Goal: Task Accomplishment & Management: Manage account settings

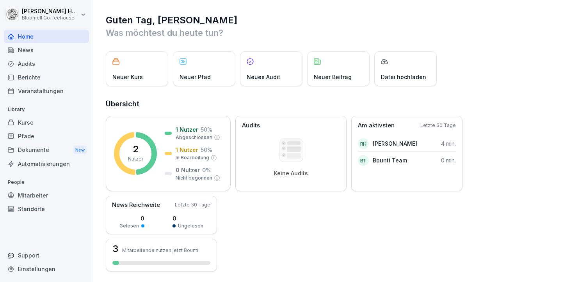
click at [24, 123] on div "Kurse" at bounding box center [46, 123] width 85 height 14
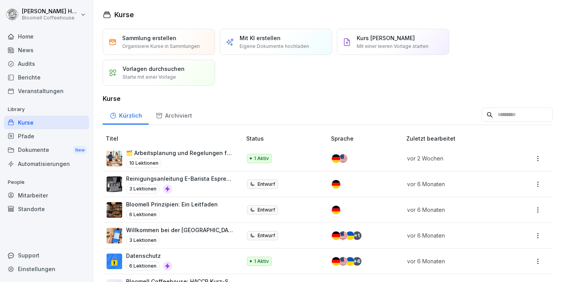
click at [31, 64] on div "Audits" at bounding box center [46, 64] width 85 height 14
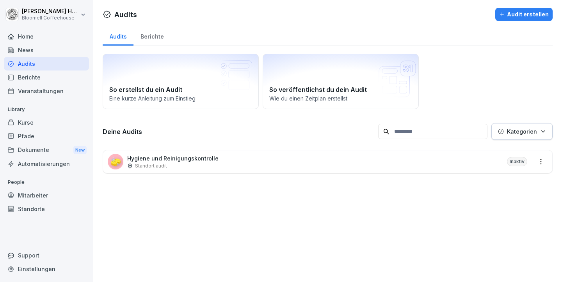
click at [199, 156] on p "Hygiene und Reinigungskontrolle" at bounding box center [172, 158] width 91 height 8
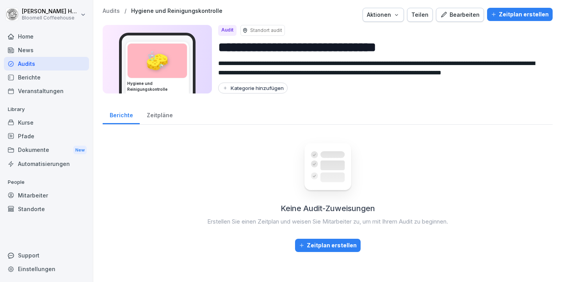
click at [457, 12] on div "Bearbeiten" at bounding box center [459, 15] width 39 height 9
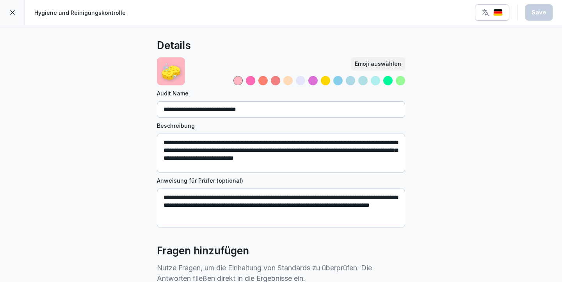
click at [303, 80] on div at bounding box center [319, 80] width 172 height 9
click at [298, 80] on div at bounding box center [300, 80] width 9 height 9
click at [314, 80] on div at bounding box center [312, 80] width 9 height 9
click at [237, 80] on div at bounding box center [237, 80] width 9 height 9
click at [396, 81] on div at bounding box center [400, 80] width 9 height 9
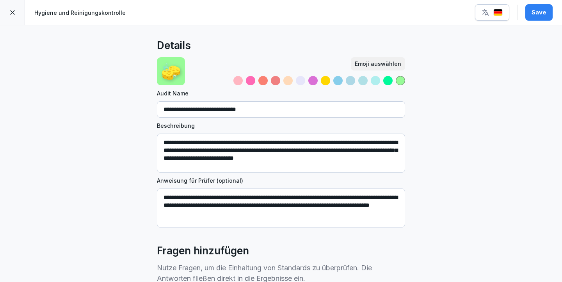
click at [233, 79] on div at bounding box center [237, 80] width 9 height 9
click at [14, 12] on icon at bounding box center [12, 12] width 6 height 6
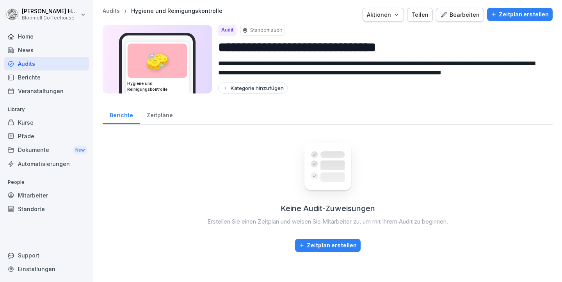
click at [471, 14] on div "Bearbeiten" at bounding box center [459, 15] width 39 height 9
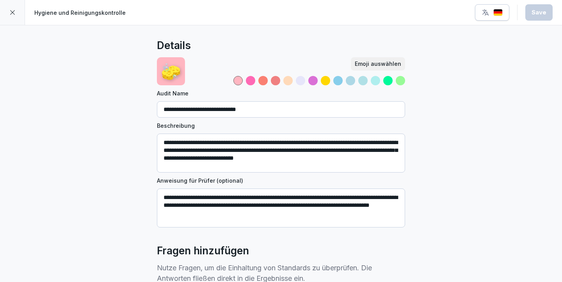
click at [12, 15] on icon at bounding box center [12, 12] width 6 height 6
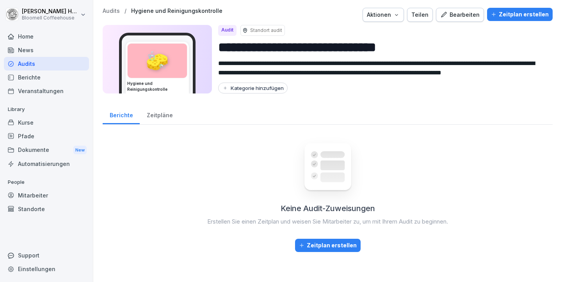
click at [263, 88] on div "Kategorie hinzufügen" at bounding box center [253, 88] width 62 height 6
click at [363, 102] on div "**********" at bounding box center [327, 130] width 468 height 260
click at [163, 119] on div "Zeitpläne" at bounding box center [160, 115] width 40 height 20
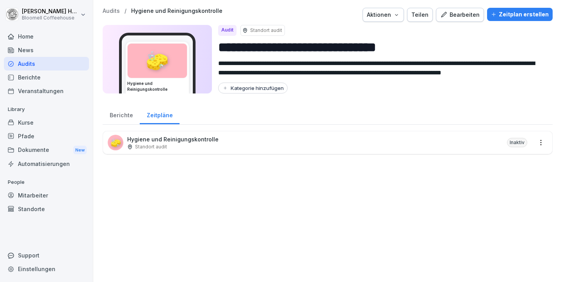
click at [122, 121] on div "Berichte" at bounding box center [121, 115] width 37 height 20
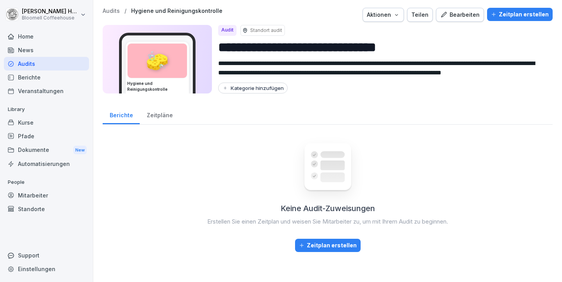
click at [395, 13] on icon "button" at bounding box center [396, 15] width 6 height 6
click at [463, 53] on html "**********" at bounding box center [281, 141] width 562 height 282
click at [516, 16] on div "Zeitplan erstellen" at bounding box center [520, 14] width 58 height 9
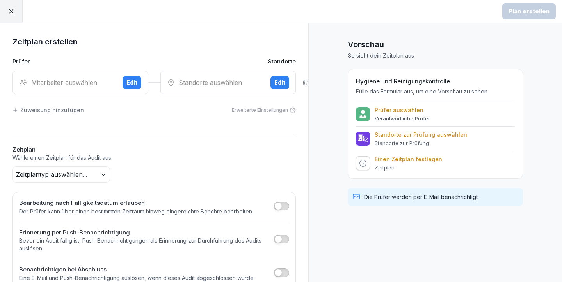
click at [9, 12] on icon at bounding box center [11, 11] width 7 height 7
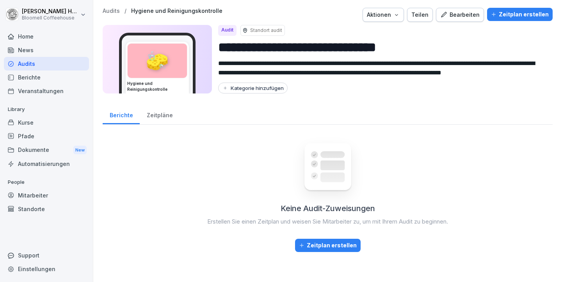
click at [257, 88] on div "Kategorie hinzufügen" at bounding box center [253, 88] width 62 height 6
click at [253, 103] on input at bounding box center [268, 103] width 101 height 15
type input "*"
click at [489, 87] on div "Kategorie hinzufügen" at bounding box center [382, 88] width 328 height 11
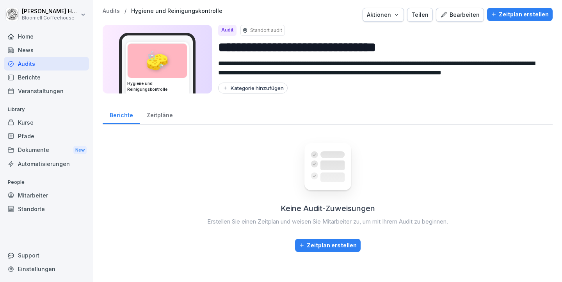
scroll to position [9, 0]
click at [27, 122] on div "Kurse" at bounding box center [46, 123] width 85 height 14
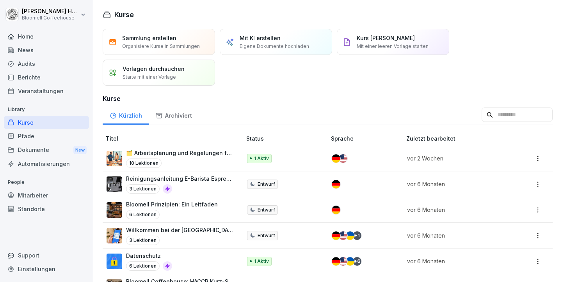
click at [259, 41] on p "Mit KI erstellen" at bounding box center [260, 38] width 41 height 8
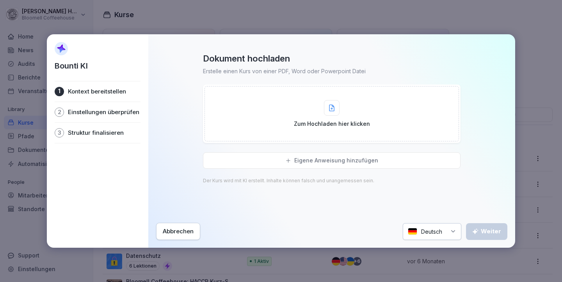
click at [332, 111] on icon at bounding box center [331, 108] width 5 height 6
click at [336, 113] on div at bounding box center [332, 108] width 16 height 16
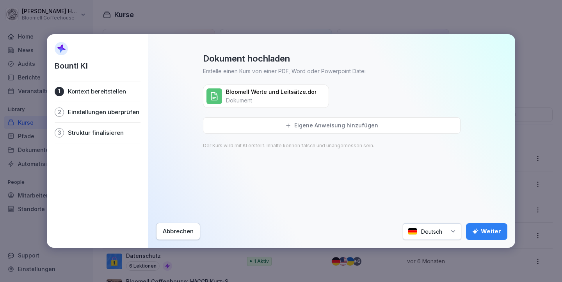
click at [488, 231] on div "Weiter" at bounding box center [486, 231] width 29 height 9
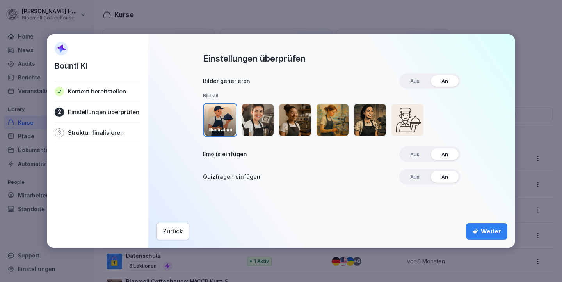
click at [374, 127] on img "button" at bounding box center [370, 120] width 32 height 32
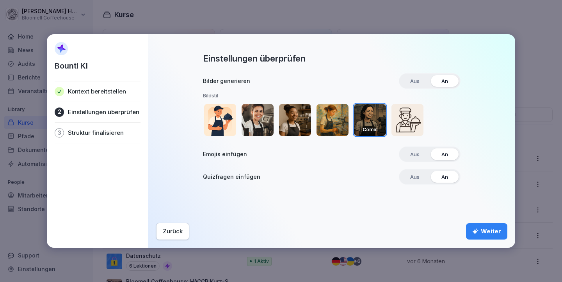
click at [489, 230] on div "Weiter" at bounding box center [486, 231] width 29 height 9
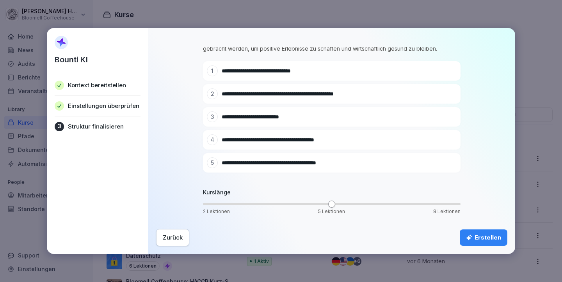
scroll to position [43, 0]
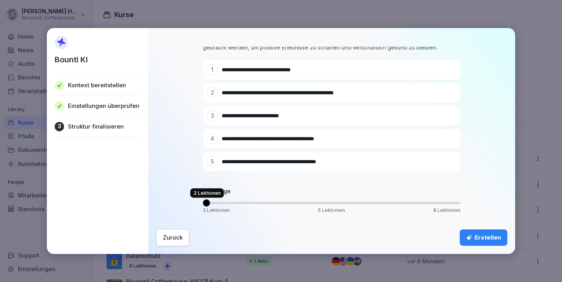
click at [203, 205] on span "Volume" at bounding box center [206, 203] width 7 height 7
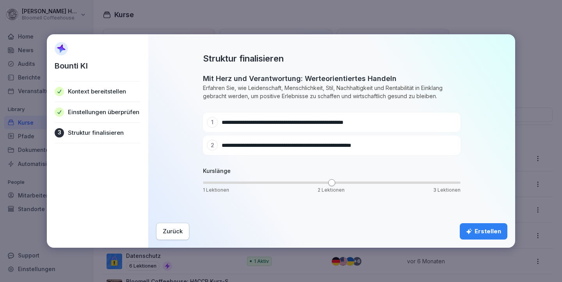
scroll to position [0, 0]
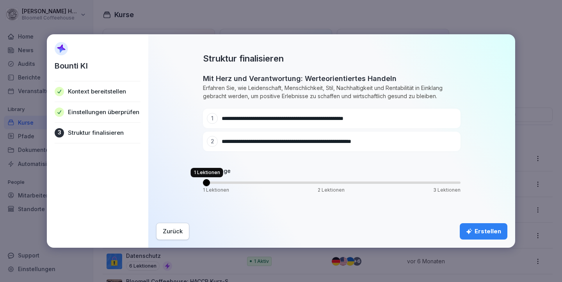
click at [203, 183] on span "Volume" at bounding box center [206, 182] width 7 height 7
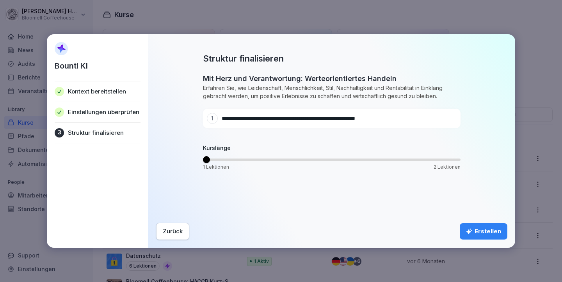
click at [203, 161] on span "Volume" at bounding box center [206, 159] width 7 height 7
click at [486, 230] on div "Erstellen" at bounding box center [483, 231] width 35 height 9
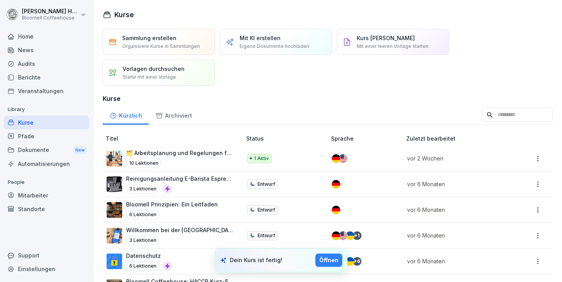
click at [328, 259] on div "Öffnen" at bounding box center [328, 260] width 19 height 9
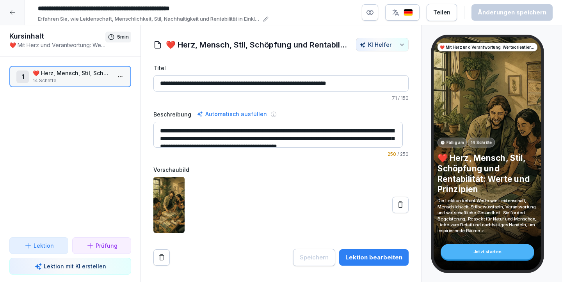
click at [360, 256] on div "Lektion bearbeiten" at bounding box center [373, 258] width 57 height 9
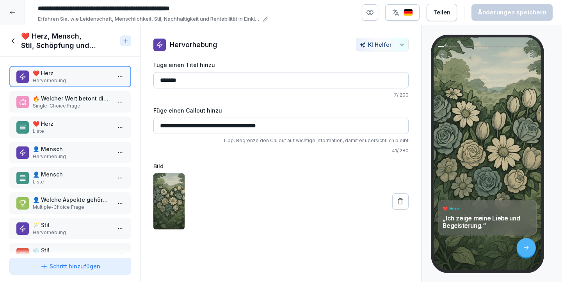
click at [11, 41] on icon at bounding box center [13, 41] width 9 height 9
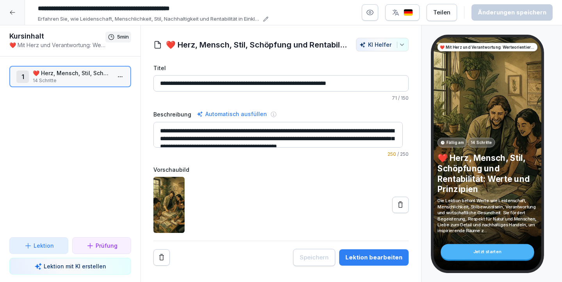
click at [13, 17] on div at bounding box center [12, 12] width 25 height 25
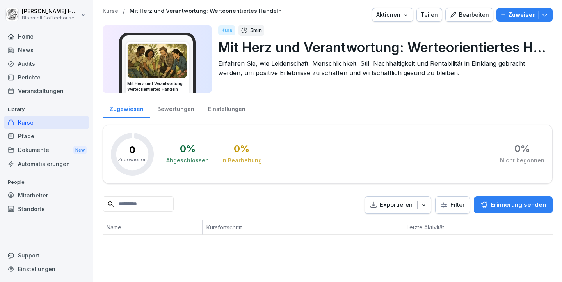
click at [368, 51] on p "Mit Herz und Verantwortung: Werteorientiertes Handeln" at bounding box center [382, 47] width 328 height 20
click at [413, 48] on p "Mit Herz und Verantwortung: Werteorientiertes Handeln" at bounding box center [382, 47] width 328 height 20
click at [475, 45] on p "Mit Herz und Verantwortung: Werteorientiertes Handeln" at bounding box center [382, 47] width 328 height 20
click at [461, 14] on div "Bearbeiten" at bounding box center [468, 15] width 39 height 9
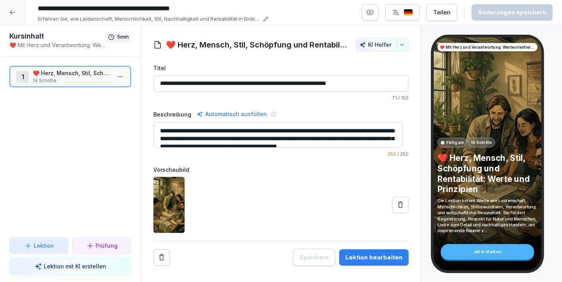
click at [134, 7] on input "**********" at bounding box center [151, 8] width 234 height 13
drag, startPoint x: 133, startPoint y: 7, endPoint x: 11, endPoint y: 4, distance: 122.9
click at [11, 4] on div "**********" at bounding box center [281, 12] width 562 height 25
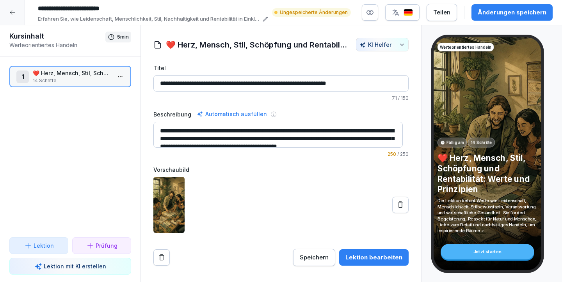
drag, startPoint x: 96, startPoint y: 7, endPoint x: 30, endPoint y: 5, distance: 65.9
click at [30, 5] on div "**********" at bounding box center [281, 12] width 562 height 25
type input "**********"
click at [314, 261] on div "Speichern" at bounding box center [314, 258] width 29 height 9
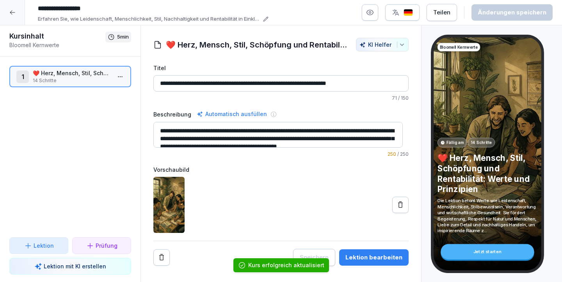
click at [281, 44] on h1 "❤️ Herz, Mensch, Stil, Schöpfung und Rentabilität: Werte und Prinzipien" at bounding box center [257, 45] width 182 height 12
click at [367, 254] on div "Lektion bearbeiten" at bounding box center [373, 258] width 57 height 9
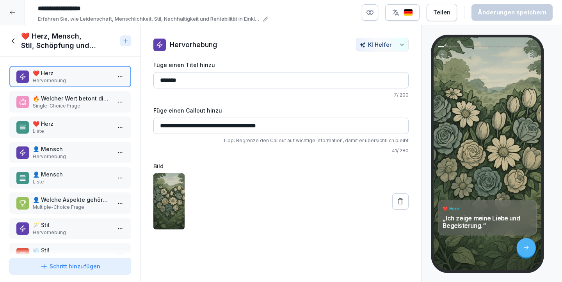
click at [10, 41] on icon at bounding box center [13, 41] width 9 height 9
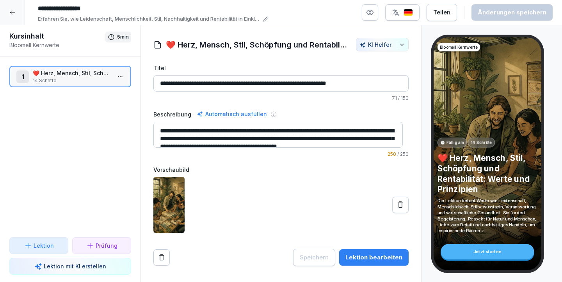
click at [200, 43] on h1 "❤️ Herz, Mensch, Stil, Schöpfung und Rentabilität: Werte und Prinzipien" at bounding box center [257, 45] width 182 height 12
drag, startPoint x: 173, startPoint y: 42, endPoint x: 163, endPoint y: 43, distance: 10.5
click at [163, 43] on div "❤️ Herz, Mensch, Stil, Schöpfung und Rentabilität: Werte und Prinzipien [PERSON…" at bounding box center [280, 45] width 255 height 14
click at [278, 42] on h1 "❤️ Herz, Mensch, Stil, Schöpfung und Rentabilität: Werte und Prinzipien" at bounding box center [257, 45] width 182 height 12
click at [169, 83] on input "**********" at bounding box center [280, 83] width 255 height 16
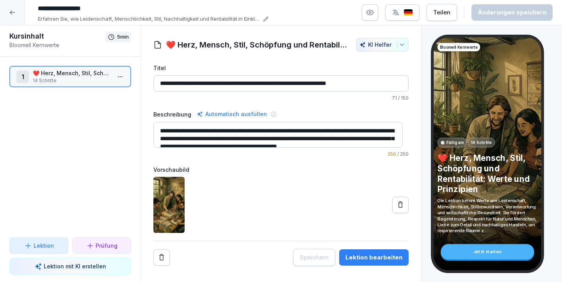
drag, startPoint x: 165, startPoint y: 82, endPoint x: 160, endPoint y: 82, distance: 4.3
click at [160, 82] on input "**********" at bounding box center [280, 83] width 255 height 16
drag, startPoint x: 165, startPoint y: 84, endPoint x: 158, endPoint y: 84, distance: 6.6
click at [158, 84] on input "**********" at bounding box center [280, 83] width 255 height 16
paste input
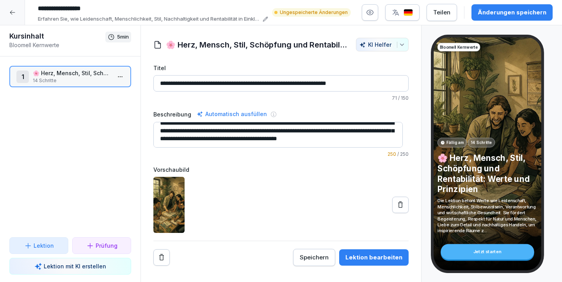
scroll to position [16, 0]
type input "**********"
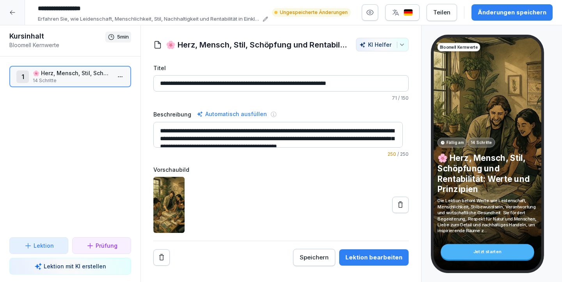
drag, startPoint x: 185, startPoint y: 137, endPoint x: 142, endPoint y: 119, distance: 47.2
click at [142, 119] on div "**********" at bounding box center [281, 152] width 280 height 229
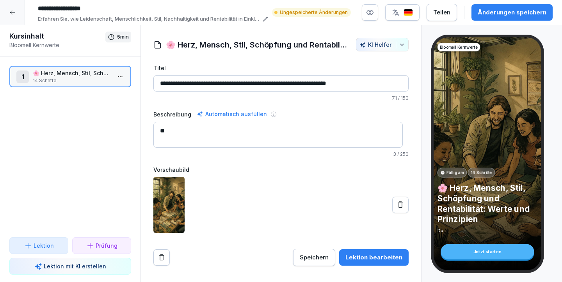
type textarea "*"
drag, startPoint x: 360, startPoint y: 84, endPoint x: 149, endPoint y: 81, distance: 211.1
click at [149, 81] on div "**********" at bounding box center [281, 152] width 280 height 229
click at [197, 135] on textarea "Beschreibung" at bounding box center [277, 135] width 249 height 26
paste textarea "**********"
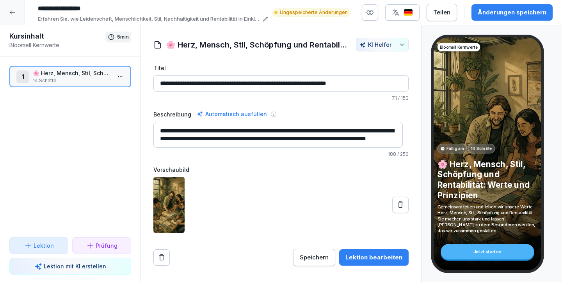
scroll to position [3, 0]
type textarea "**********"
click at [291, 174] on label "Vorschaubild" at bounding box center [280, 170] width 255 height 8
click at [309, 260] on div "Speichern" at bounding box center [314, 258] width 29 height 9
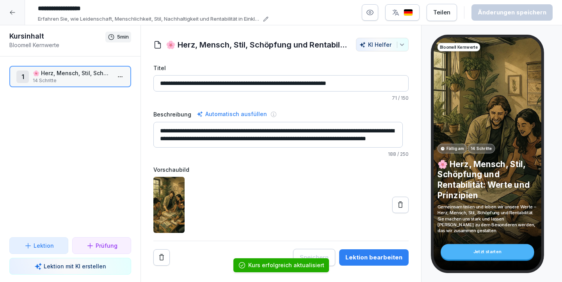
click at [371, 259] on div "Lektion bearbeiten" at bounding box center [373, 258] width 57 height 9
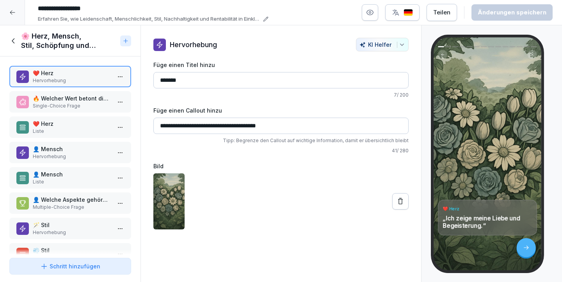
click at [68, 113] on div "❤️ Herz Hervorhebung 🔥 Welcher Wert betont die Bedeutung von Leidenschaft und B…" at bounding box center [70, 156] width 140 height 199
click at [69, 104] on p "Single-Choice Frage" at bounding box center [72, 106] width 78 height 7
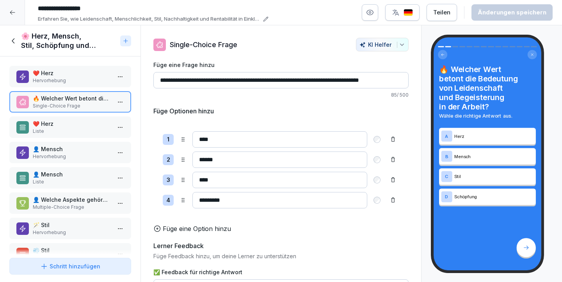
click at [69, 126] on p "❤️ Herz" at bounding box center [72, 124] width 78 height 8
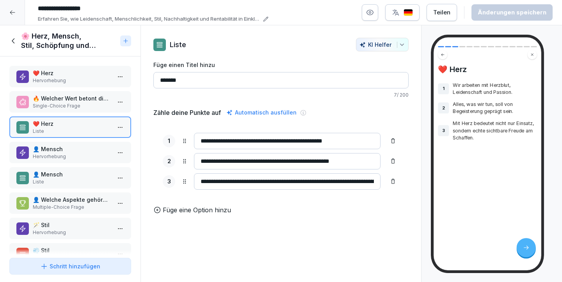
click at [70, 142] on div "👤 Mensch Hervorhebung" at bounding box center [70, 152] width 122 height 21
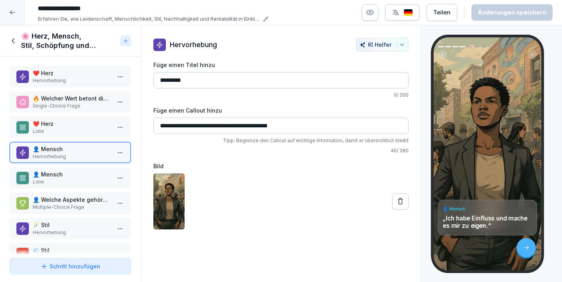
click at [66, 165] on div "❤️ Herz Hervorhebung 🔥 Welcher Wert betont die Bedeutung von Leidenschaft und B…" at bounding box center [70, 156] width 140 height 199
click at [62, 181] on p "Liste" at bounding box center [72, 182] width 78 height 7
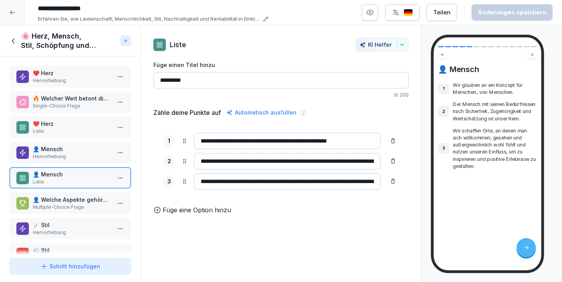
click at [60, 197] on p "👤 Welche Aspekte gehören zum Wert 'Mensch'?" at bounding box center [72, 200] width 78 height 8
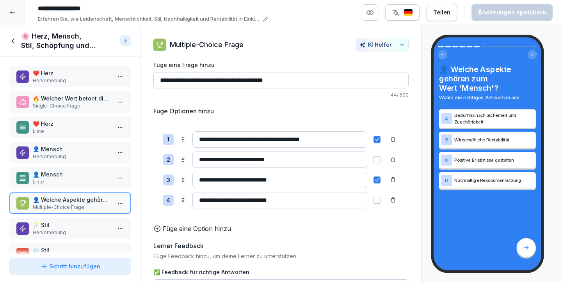
click at [64, 214] on div "❤️ Herz Hervorhebung 🔥 Welcher Wert betont die Bedeutung von Leidenschaft und B…" at bounding box center [70, 156] width 140 height 199
click at [71, 231] on p "Hervorhebung" at bounding box center [72, 232] width 78 height 7
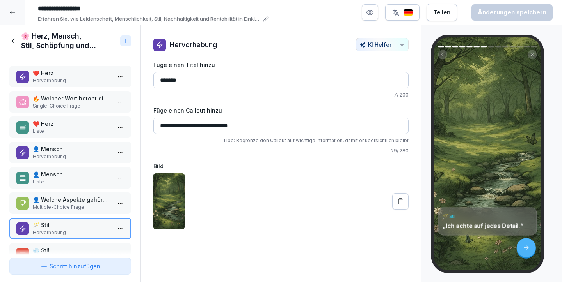
click at [13, 39] on icon at bounding box center [13, 40] width 3 height 5
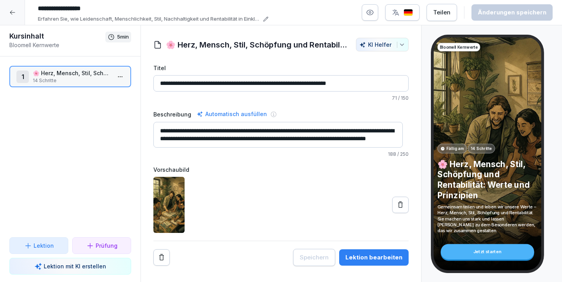
click at [265, 140] on textarea "**********" at bounding box center [277, 135] width 249 height 26
click at [10, 11] on icon at bounding box center [12, 12] width 6 height 6
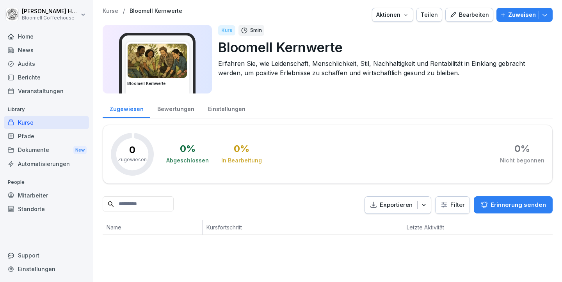
click at [33, 121] on div "Kurse" at bounding box center [46, 123] width 85 height 14
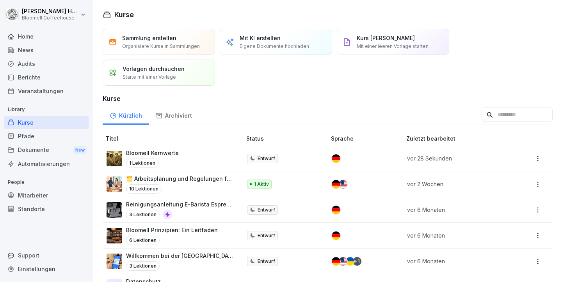
click at [528, 158] on html "[PERSON_NAME] Bloomell Coffeehouse Home News Audits Berichte Veranstaltungen Li…" at bounding box center [281, 141] width 562 height 282
click at [486, 232] on div "Löschen" at bounding box center [477, 235] width 22 height 8
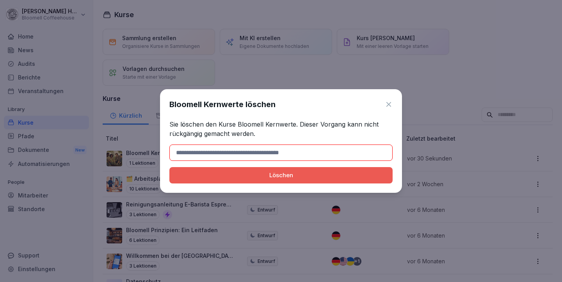
drag, startPoint x: 224, startPoint y: 153, endPoint x: 268, endPoint y: 150, distance: 44.5
click at [268, 150] on input at bounding box center [280, 153] width 223 height 16
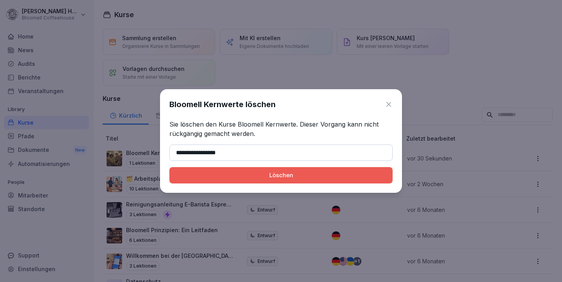
click at [328, 174] on div "Löschen" at bounding box center [281, 175] width 211 height 9
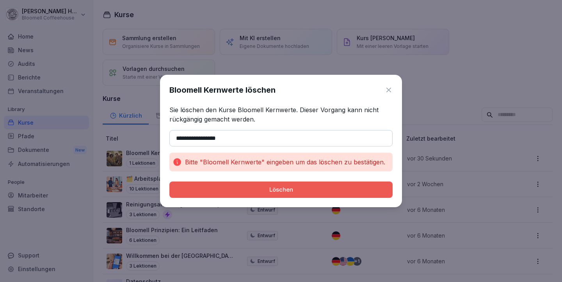
click at [276, 187] on div "Löschen" at bounding box center [281, 190] width 211 height 9
click at [250, 141] on input "**********" at bounding box center [280, 138] width 223 height 16
click at [209, 138] on input "**********" at bounding box center [280, 138] width 223 height 16
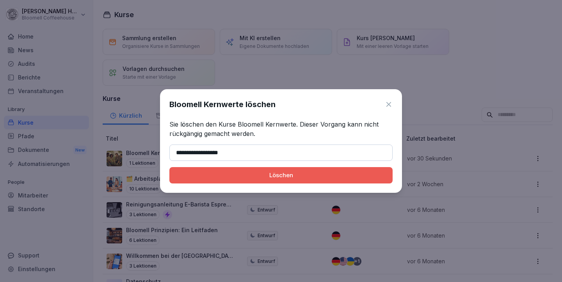
type input "**********"
click at [286, 178] on div "Löschen" at bounding box center [281, 175] width 211 height 9
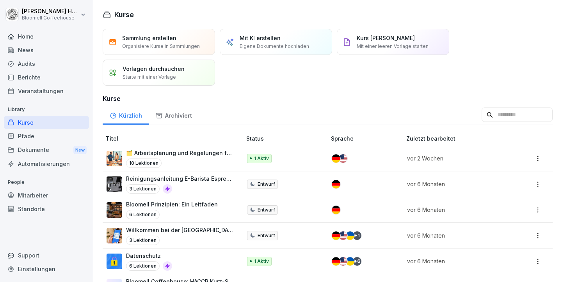
click at [247, 37] on p "Mit KI erstellen" at bounding box center [260, 38] width 41 height 8
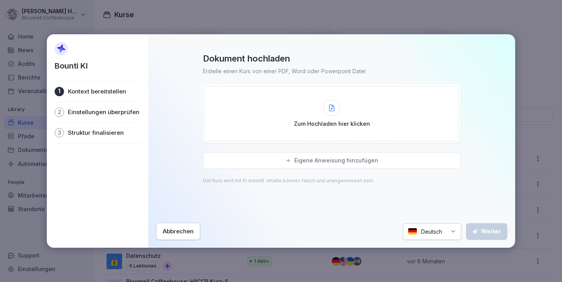
click at [315, 114] on div "Zum Hochladen hier klicken" at bounding box center [332, 114] width 76 height 28
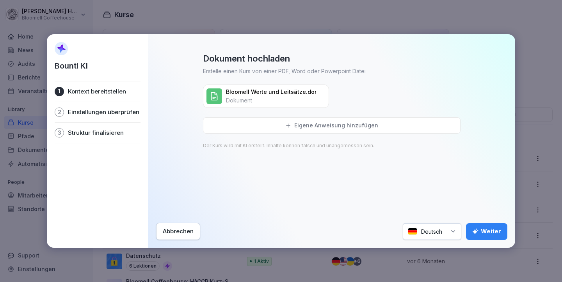
click at [485, 230] on div "Weiter" at bounding box center [486, 231] width 29 height 9
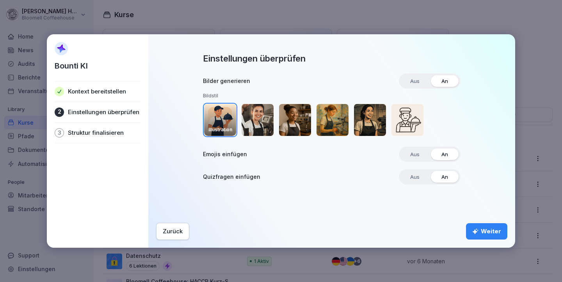
click at [487, 232] on div "Weiter" at bounding box center [486, 231] width 29 height 9
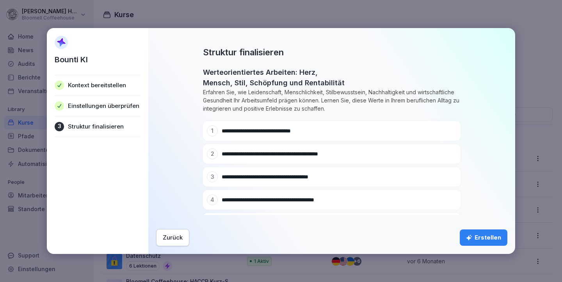
scroll to position [61, 0]
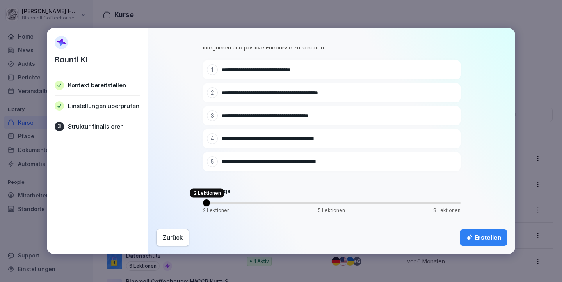
click at [203, 200] on span "Volume" at bounding box center [206, 203] width 7 height 7
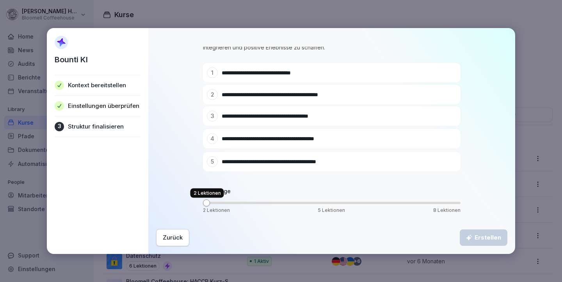
scroll to position [0, 0]
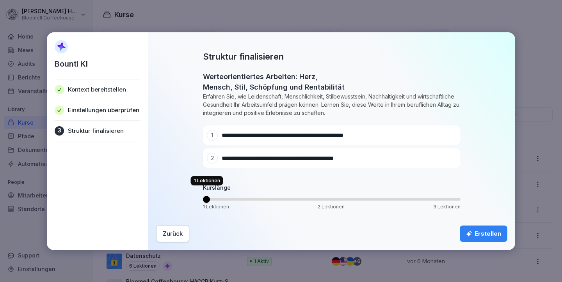
click at [203, 196] on span "Volume" at bounding box center [206, 199] width 7 height 7
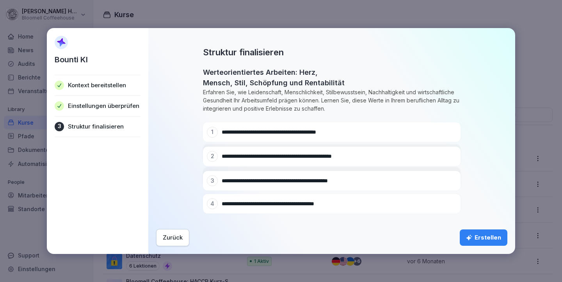
click at [487, 234] on div "Erstellen" at bounding box center [483, 238] width 35 height 9
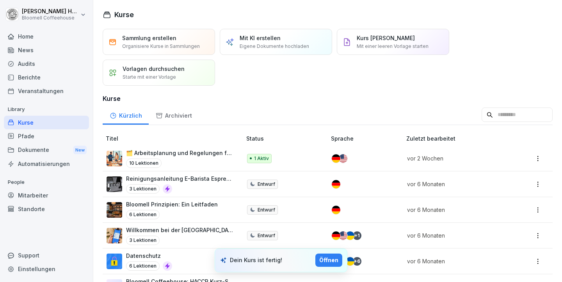
click at [529, 209] on html "[PERSON_NAME] Bloomell Coffeehouse Home News Audits Berichte Veranstaltungen Li…" at bounding box center [281, 141] width 562 height 282
click at [480, 192] on div "Löschen" at bounding box center [477, 194] width 22 height 8
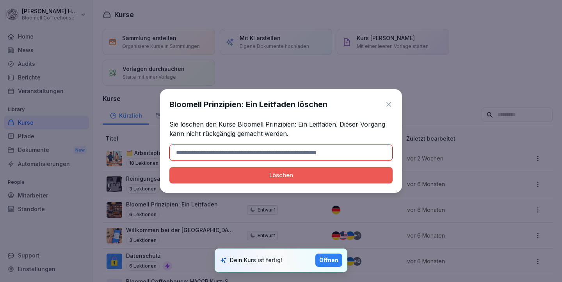
click at [391, 102] on icon at bounding box center [389, 105] width 8 height 8
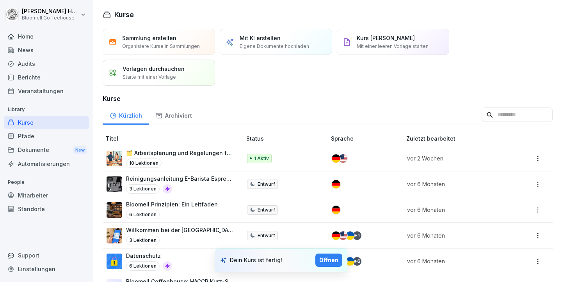
click at [205, 204] on p "Bloomell Prinzipien: Ein Leitfaden" at bounding box center [172, 204] width 92 height 8
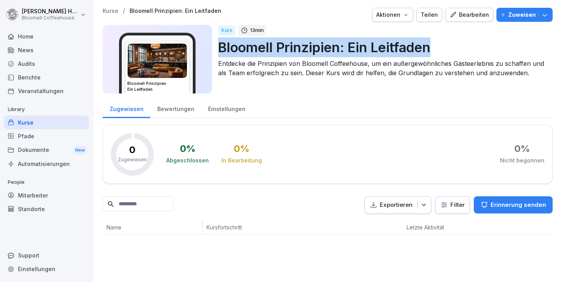
drag, startPoint x: 221, startPoint y: 48, endPoint x: 429, endPoint y: 45, distance: 208.3
click at [429, 45] on p "Bloomell Prinzipien: Ein Leitfaden" at bounding box center [382, 47] width 328 height 20
copy p "Bloomell Prinzipien: Ein Leitfaden"
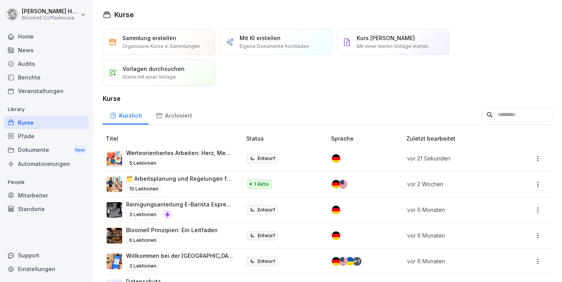
click at [530, 236] on html "Michael Häfeli Bloomell Coffeehouse Home News Audits Berichte Veranstaltungen L…" at bounding box center [281, 141] width 562 height 282
click at [493, 221] on div "Löschen" at bounding box center [493, 219] width 83 height 14
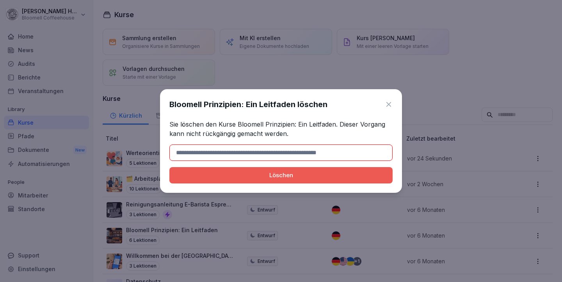
click at [287, 150] on input at bounding box center [280, 153] width 223 height 16
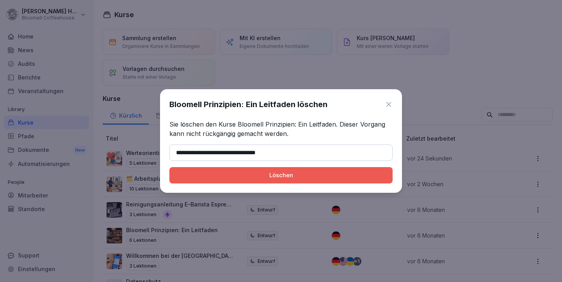
type input "**********"
click at [300, 178] on div "Löschen" at bounding box center [281, 175] width 211 height 9
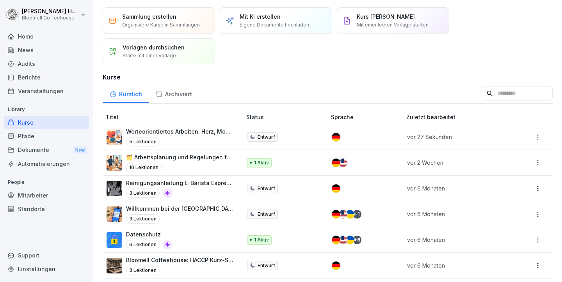
scroll to position [64, 0]
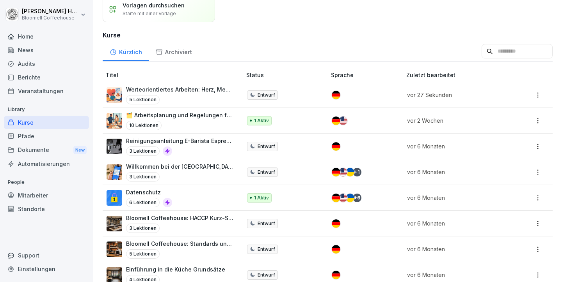
click at [188, 138] on p "Reinigungsanleitung E-Barista Espressomaschine" at bounding box center [180, 141] width 108 height 8
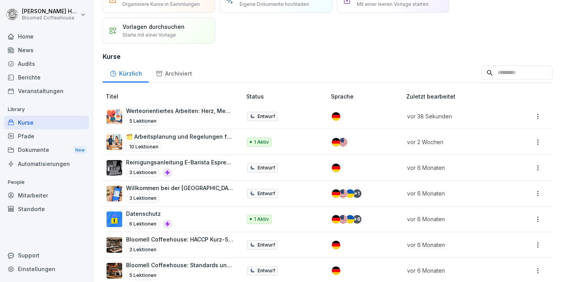
scroll to position [49, 0]
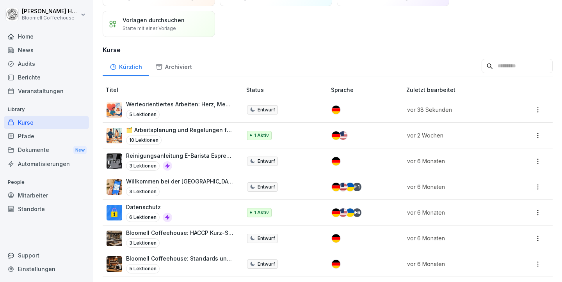
click at [190, 103] on p "Werteorientiertes Arbeiten: Herz, Mensch, Stil, Schöpfung und Rentabilität" at bounding box center [180, 104] width 108 height 8
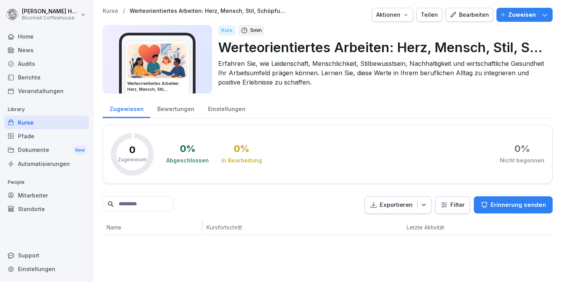
click at [463, 16] on div "Bearbeiten" at bounding box center [468, 15] width 39 height 9
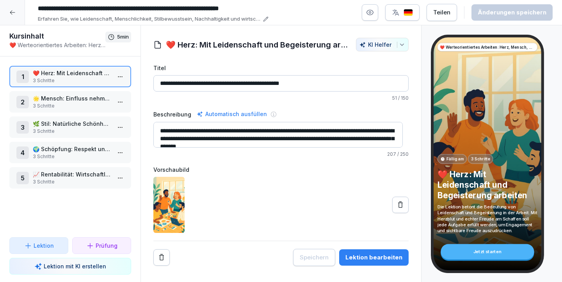
click at [81, 7] on input "**********" at bounding box center [151, 8] width 234 height 13
drag, startPoint x: 47, startPoint y: 6, endPoint x: 281, endPoint y: 12, distance: 234.1
click at [281, 12] on div "**********" at bounding box center [293, 12] width 518 height 21
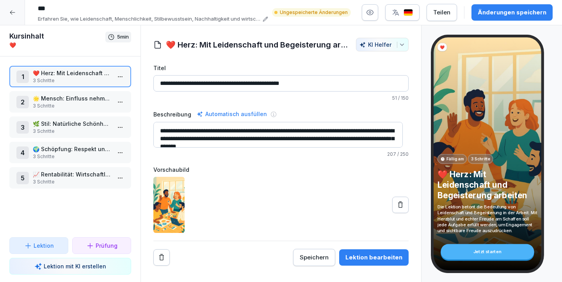
scroll to position [0, 0]
click at [46, 6] on input "**********" at bounding box center [151, 8] width 234 height 13
paste input "**"
type input "**********"
click at [213, 99] on p "51 / 150" at bounding box center [280, 98] width 255 height 7
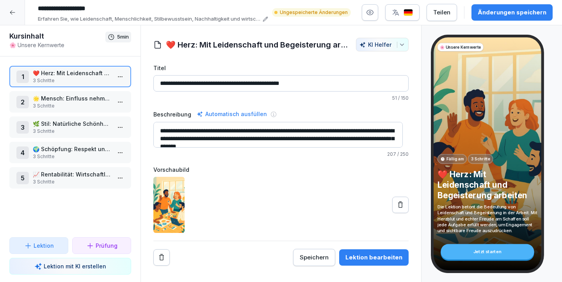
click at [308, 259] on div "Speichern" at bounding box center [314, 258] width 29 height 9
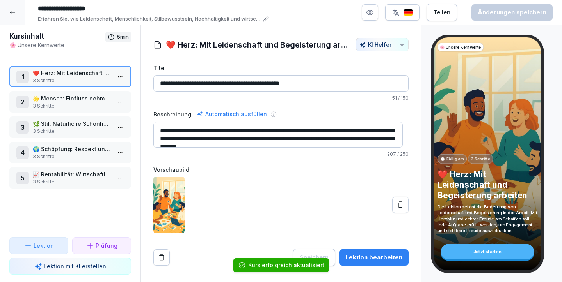
click at [15, 12] on icon at bounding box center [12, 12] width 6 height 6
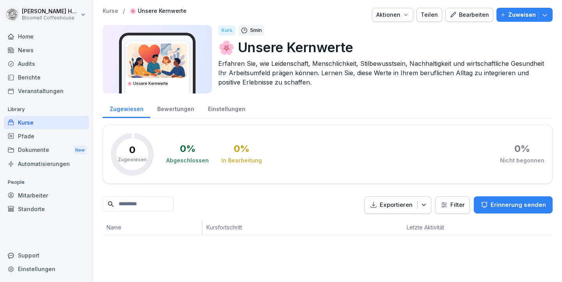
click at [464, 11] on div "Bearbeiten" at bounding box center [468, 15] width 39 height 9
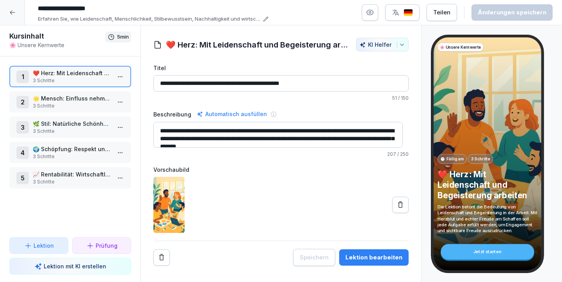
click at [222, 137] on textarea "**********" at bounding box center [277, 135] width 249 height 26
drag, startPoint x: 305, startPoint y: 144, endPoint x: 143, endPoint y: 104, distance: 167.2
click at [143, 104] on div "**********" at bounding box center [281, 152] width 280 height 229
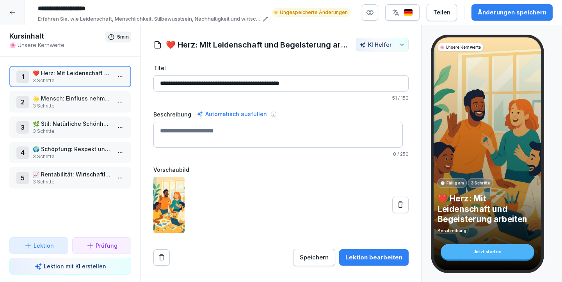
paste textarea "**********"
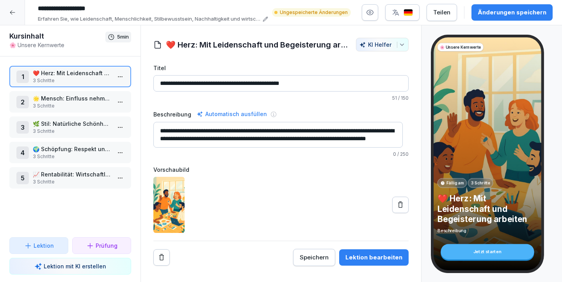
scroll to position [3, 0]
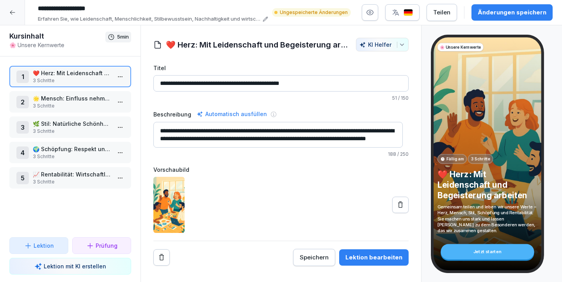
click at [291, 140] on textarea "**********" at bounding box center [277, 135] width 249 height 26
click at [271, 141] on textarea "**********" at bounding box center [277, 135] width 249 height 26
type textarea "**********"
click at [317, 257] on div "Speichern" at bounding box center [314, 258] width 29 height 9
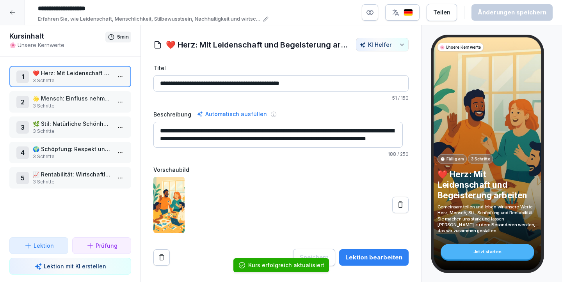
click at [61, 107] on p "3 Schritte" at bounding box center [72, 106] width 78 height 7
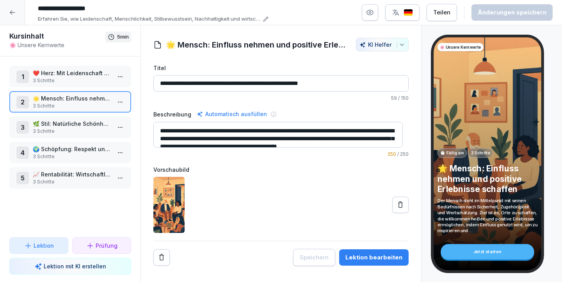
click at [66, 127] on p "🌿 Stil: Natürliche Schönheit und Authentizität im Detail" at bounding box center [72, 124] width 78 height 8
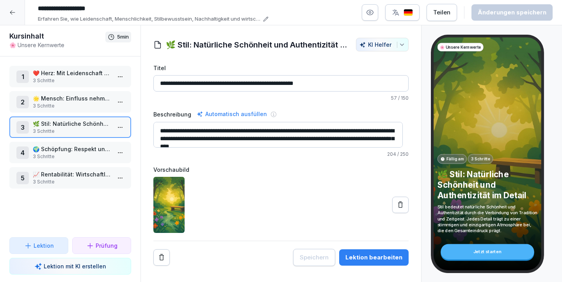
click at [66, 148] on p "🌍 Schöpfung: Respekt und Verantwortung im Handeln" at bounding box center [72, 149] width 78 height 8
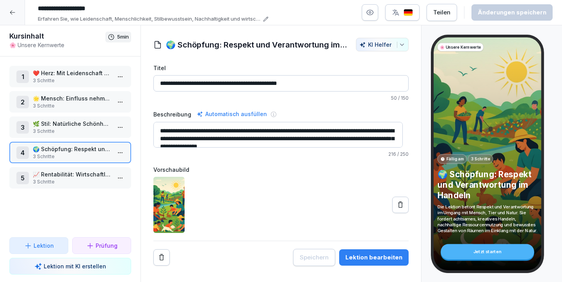
click at [69, 161] on div "4 🌍 Schöpfung: Respekt und Verantwortung im Handeln 3 Schritte" at bounding box center [70, 152] width 122 height 21
click at [66, 167] on div "1 ❤️ Herz: Mit Leidenschaft und Begeisterung arbeiten 3 Schritte 2 🌟 Mensch: Ei…" at bounding box center [70, 147] width 140 height 181
click at [72, 179] on p "3 Schritte" at bounding box center [72, 182] width 78 height 7
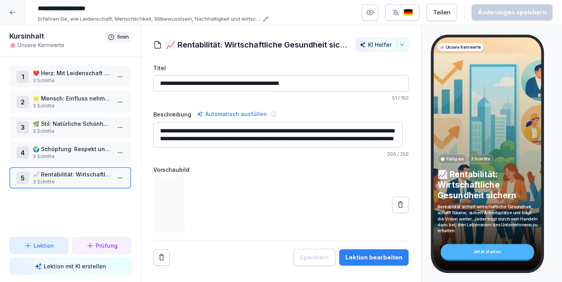
click at [66, 69] on p "❤️ Herz: Mit Leidenschaft und Begeisterung arbeiten" at bounding box center [72, 73] width 78 height 8
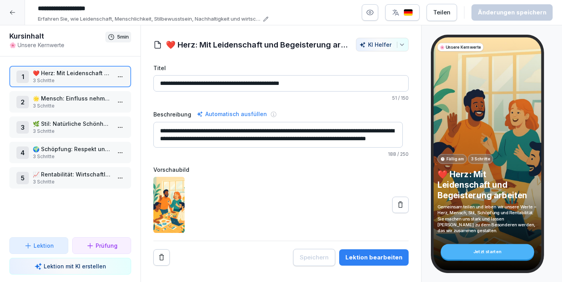
click at [82, 103] on p "3 Schritte" at bounding box center [72, 106] width 78 height 7
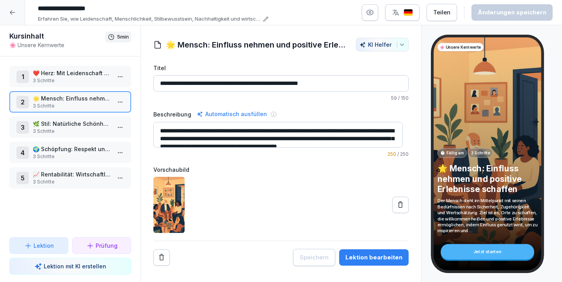
click at [60, 122] on p "🌿 Stil: Natürliche Schönheit und Authentizität im Detail" at bounding box center [72, 124] width 78 height 8
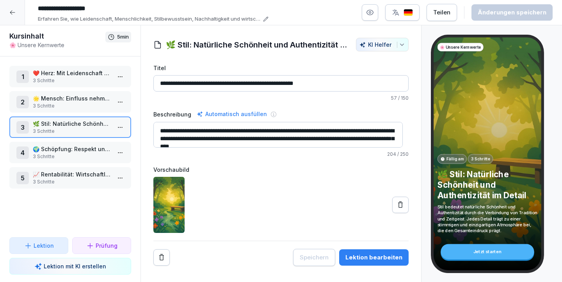
click at [84, 155] on p "3 Schritte" at bounding box center [72, 156] width 78 height 7
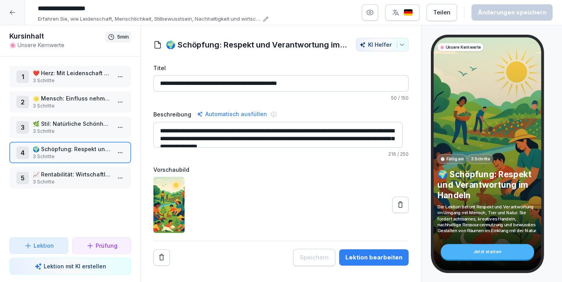
click at [85, 172] on p "📈 Rentabilität: Wirtschaftliche Gesundheit sichern" at bounding box center [72, 174] width 78 height 8
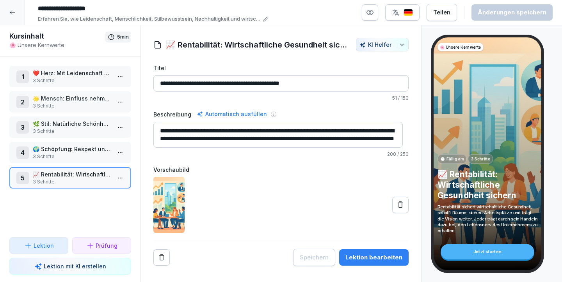
click at [75, 147] on p "🌍 Schöpfung: Respekt und Verantwortung im Handeln" at bounding box center [72, 149] width 78 height 8
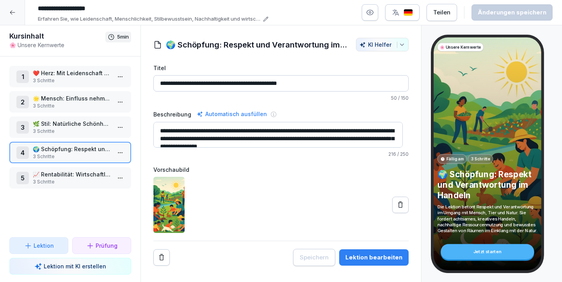
click at [77, 128] on p "🌿 Stil: Natürliche Schönheit und Authentizität im Detail" at bounding box center [72, 124] width 78 height 8
